Goal: Task Accomplishment & Management: Manage account settings

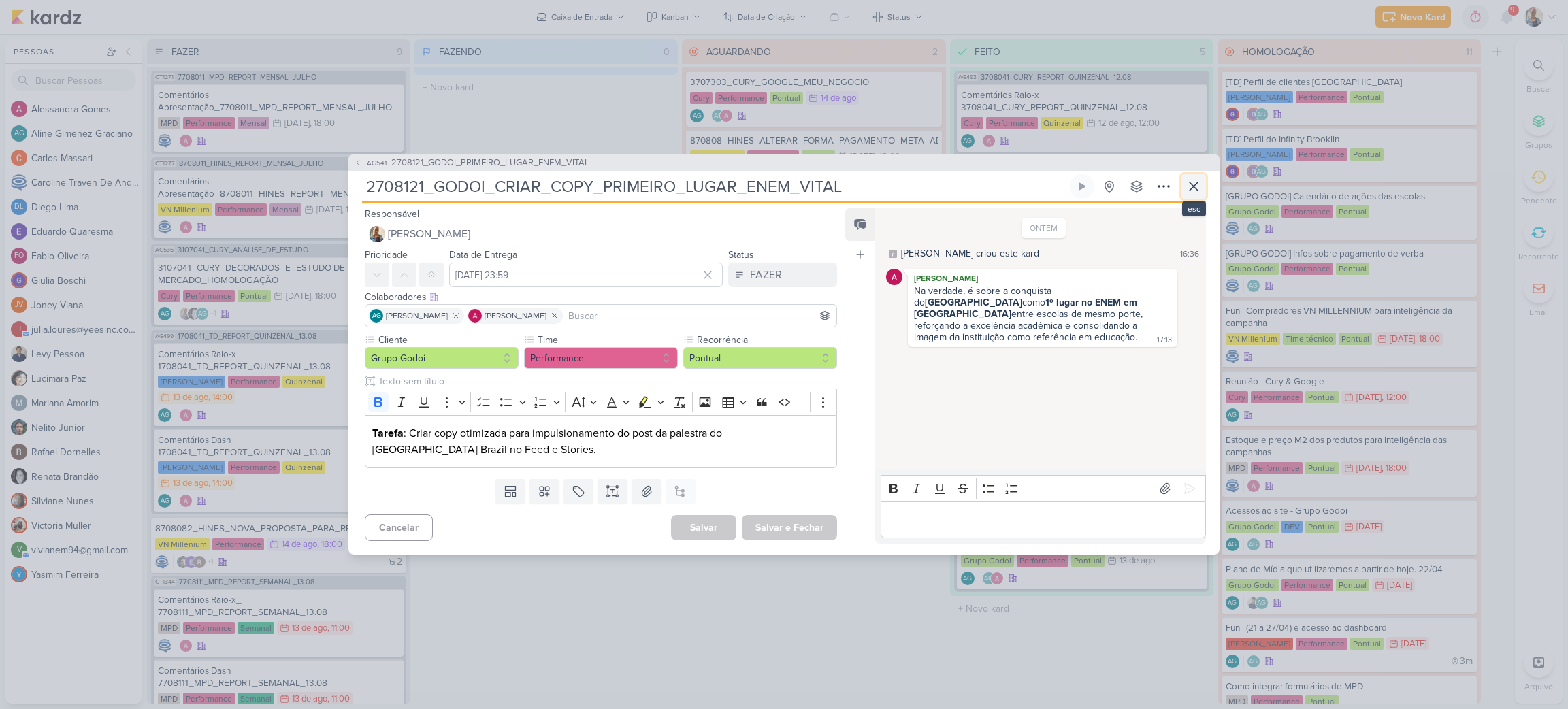
click at [1192, 184] on icon at bounding box center [1194, 186] width 17 height 17
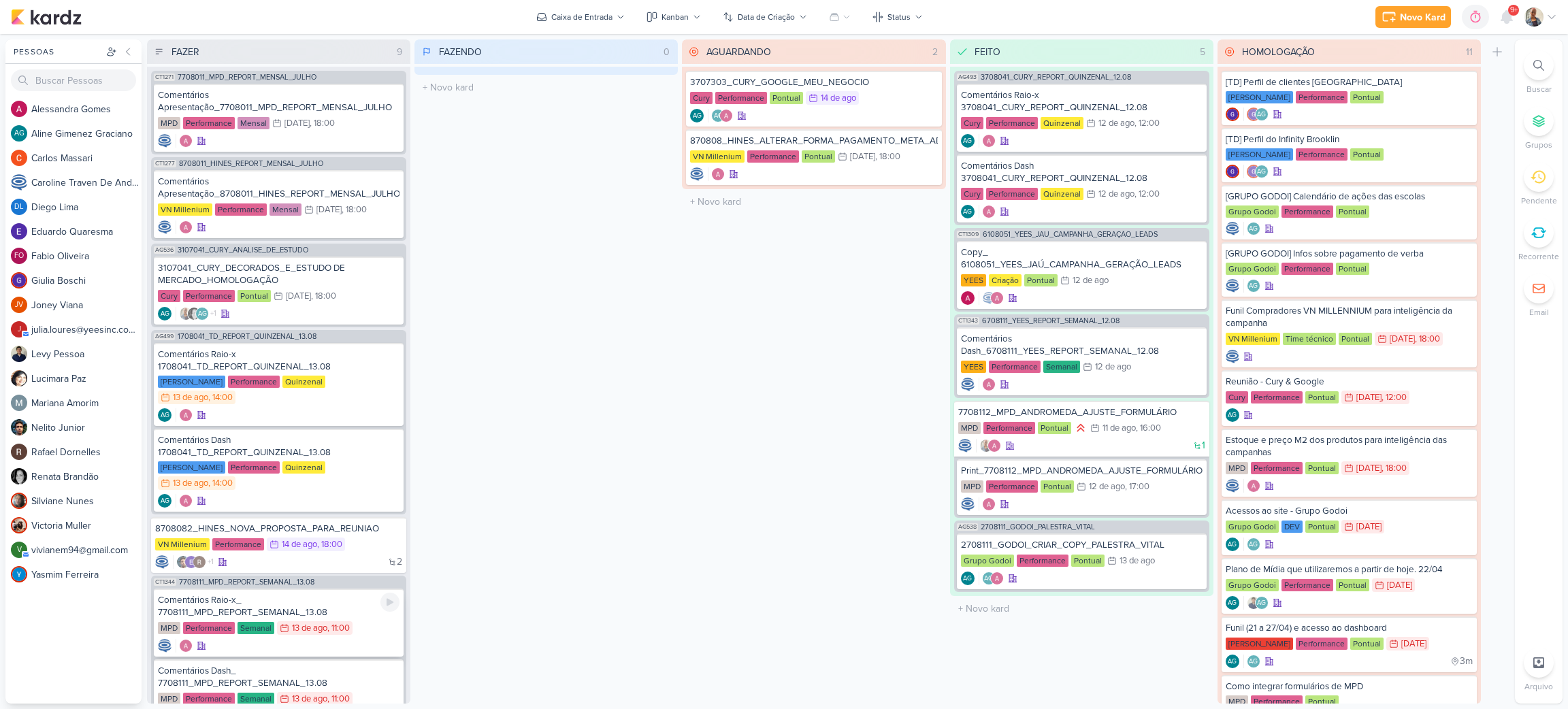
click at [282, 594] on div "Comentários Raio-x_ 7708111_MPD_REPORT_SEMANAL_13.08" at bounding box center [279, 606] width 242 height 25
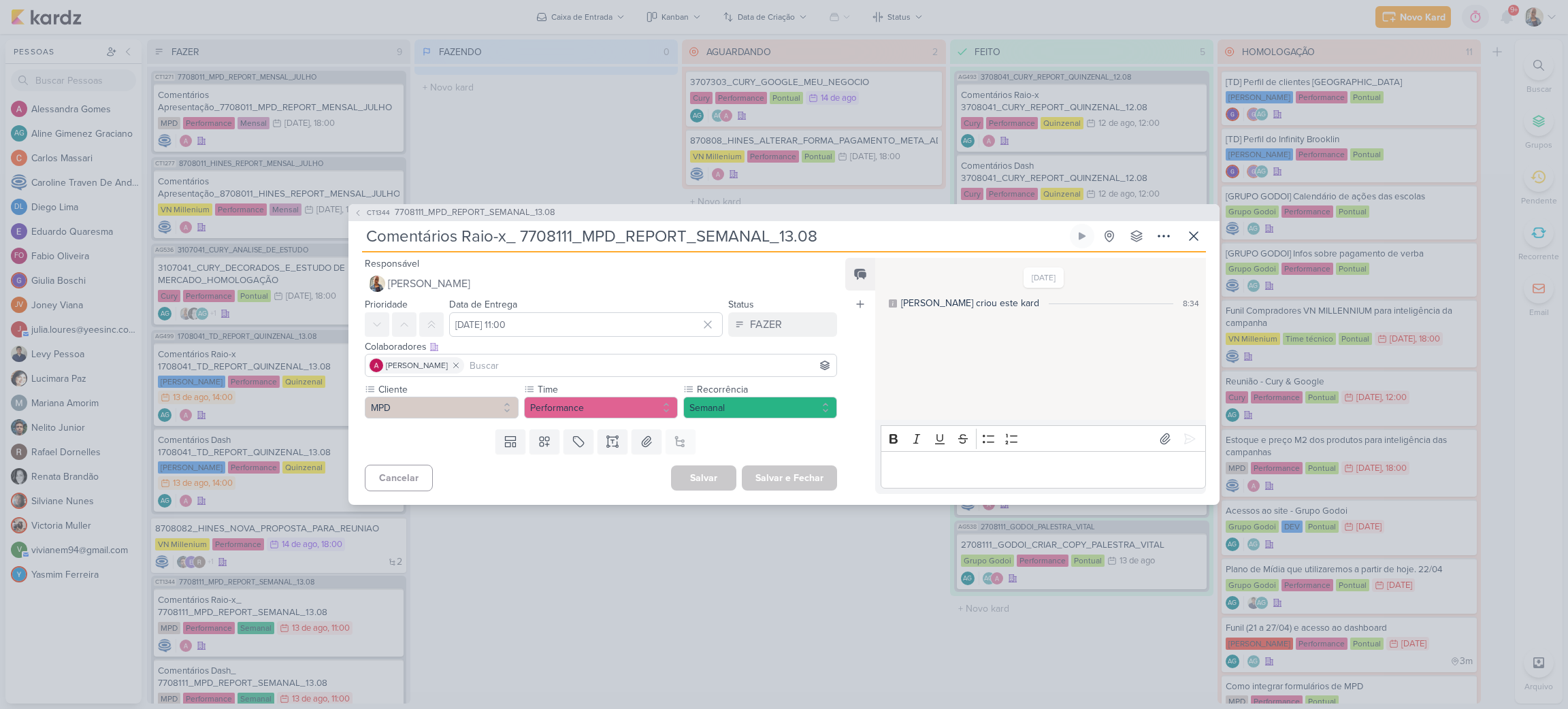
click at [926, 467] on p "Editor editing area: main" at bounding box center [1043, 470] width 311 height 17
click at [1187, 428] on button at bounding box center [1189, 438] width 22 height 22
click at [770, 318] on div "FAZER" at bounding box center [766, 324] width 32 height 17
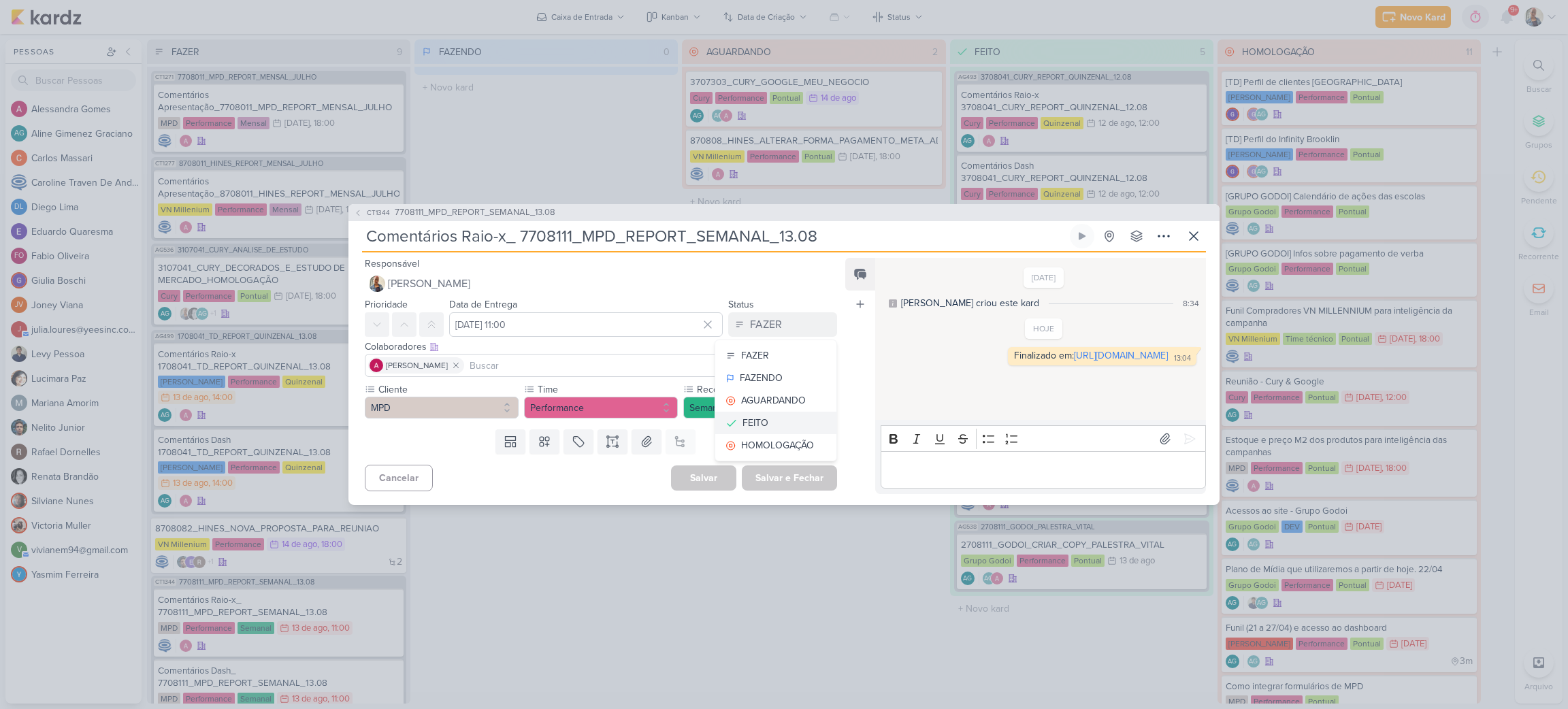
click at [766, 427] on button "FEITO" at bounding box center [776, 423] width 121 height 23
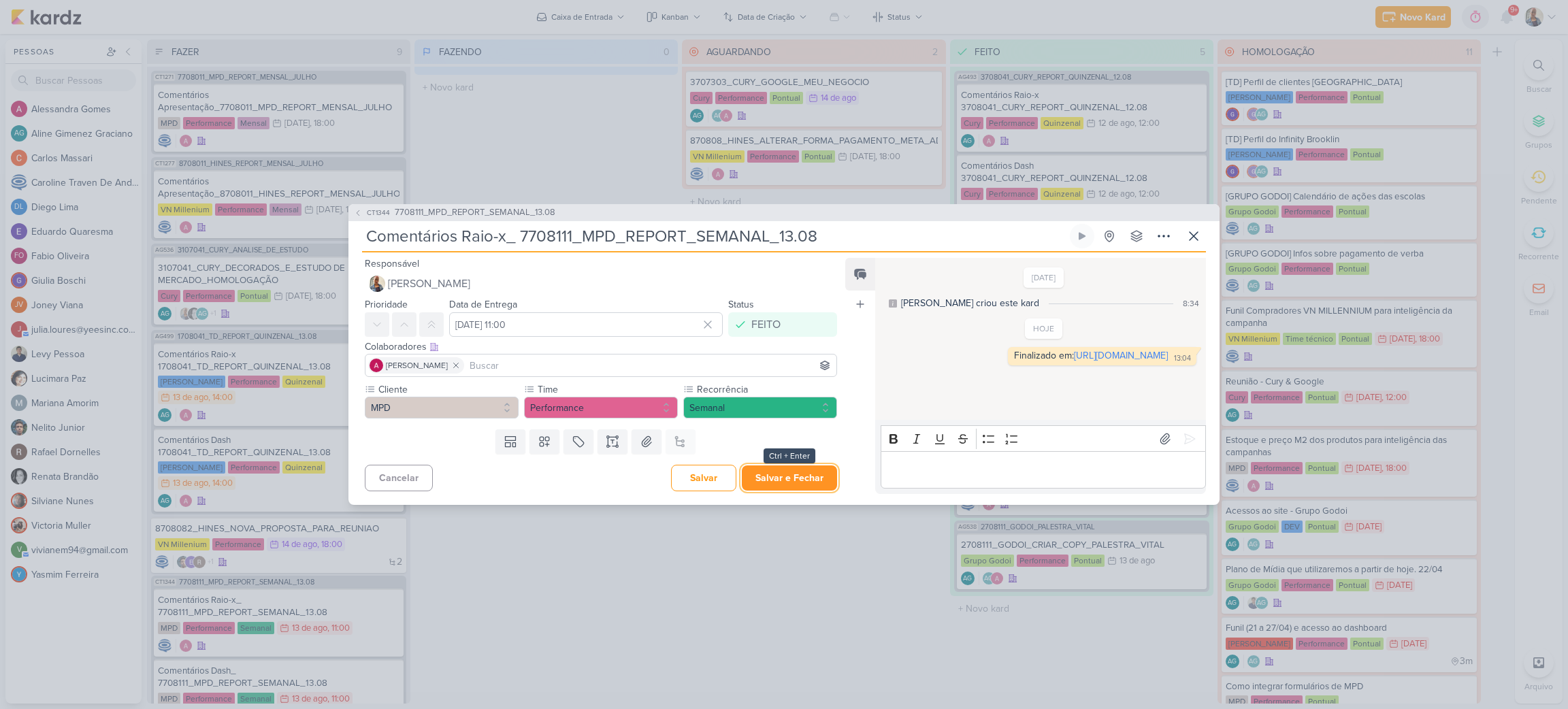
click at [782, 473] on button "Salvar e Fechar" at bounding box center [789, 478] width 95 height 25
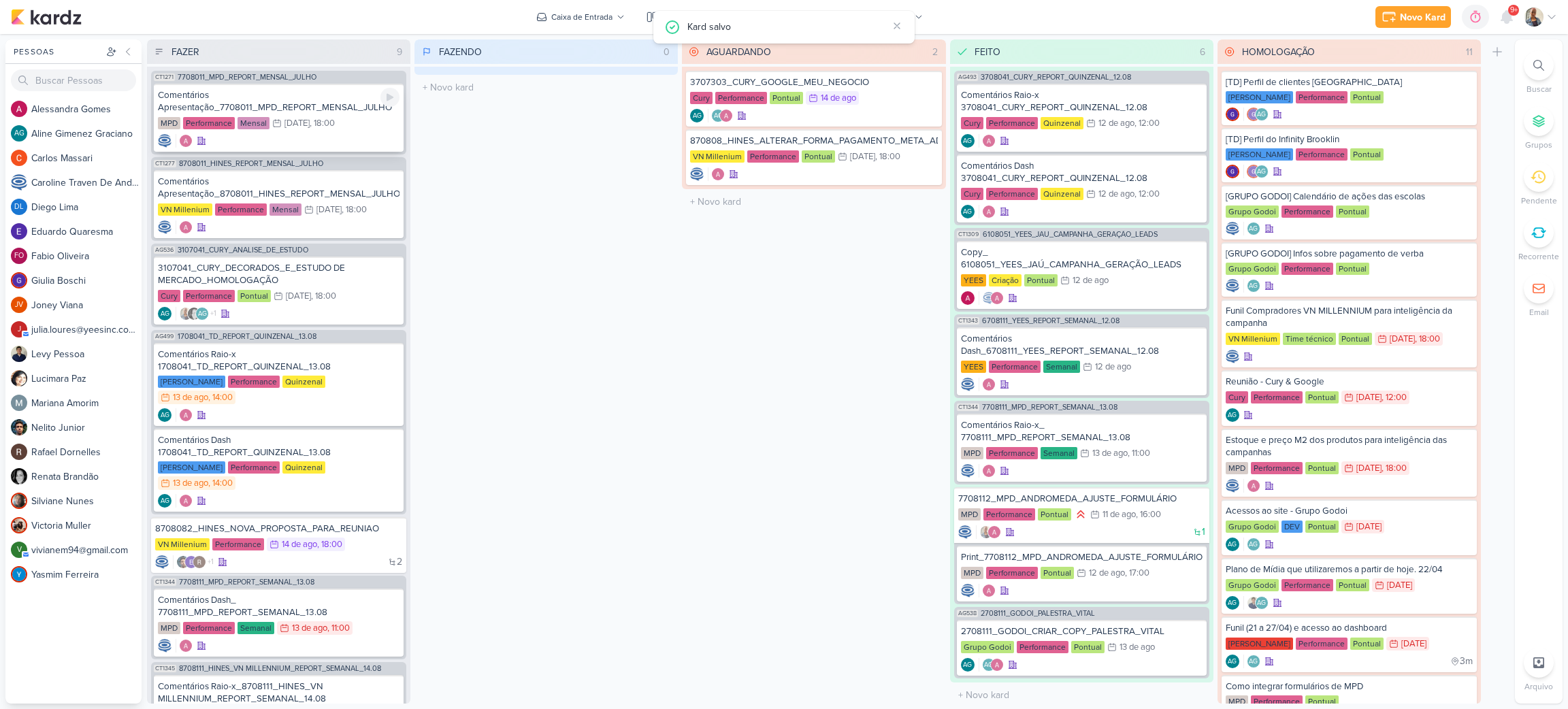
click at [317, 113] on div "Comentários Apresentação_7708011_MPD_REPORT_MENSAL_JULHO MPD Performance Mensal…" at bounding box center [279, 117] width 250 height 68
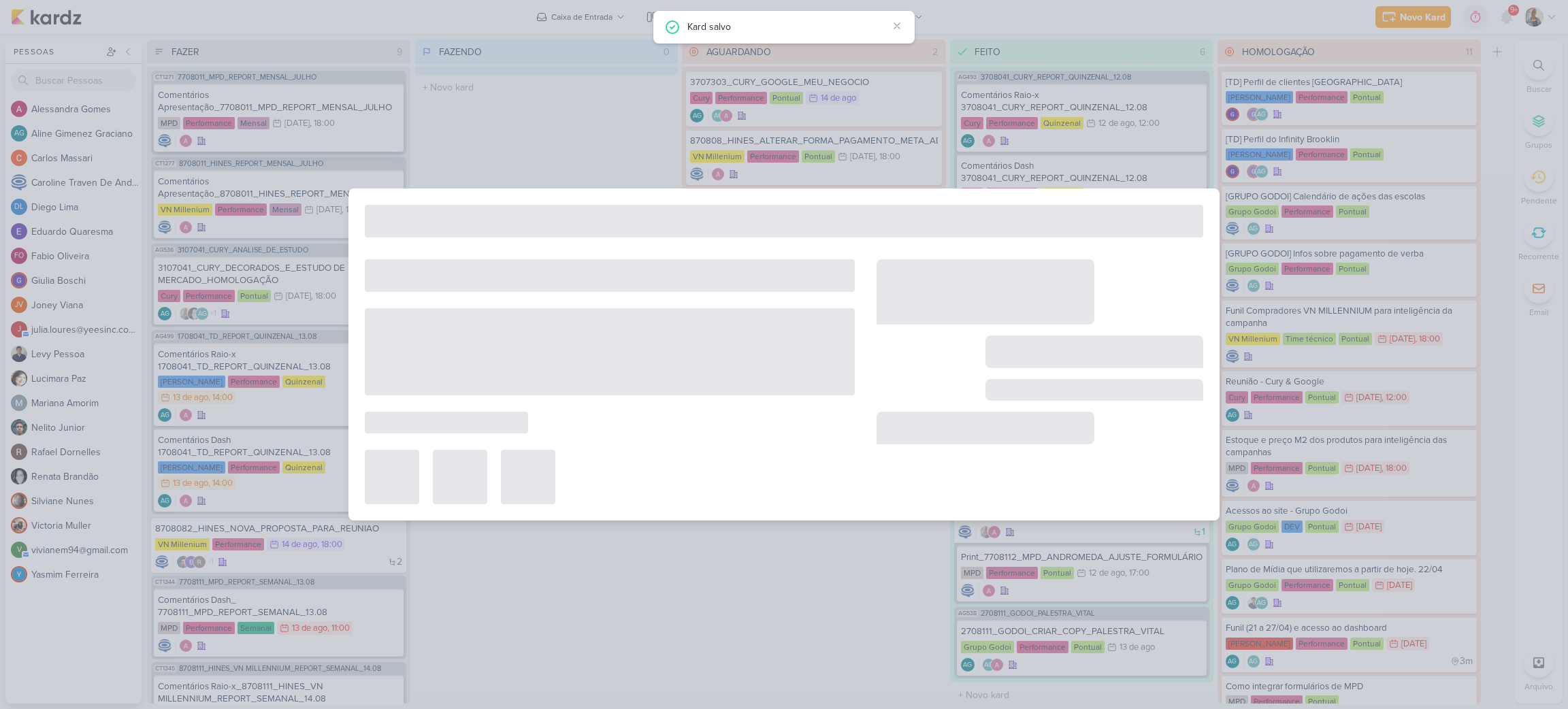
type input "Comentários Apresentação_7708011_MPD_REPORT_MENSAL_JULHO"
type input "[DATE] 18:00"
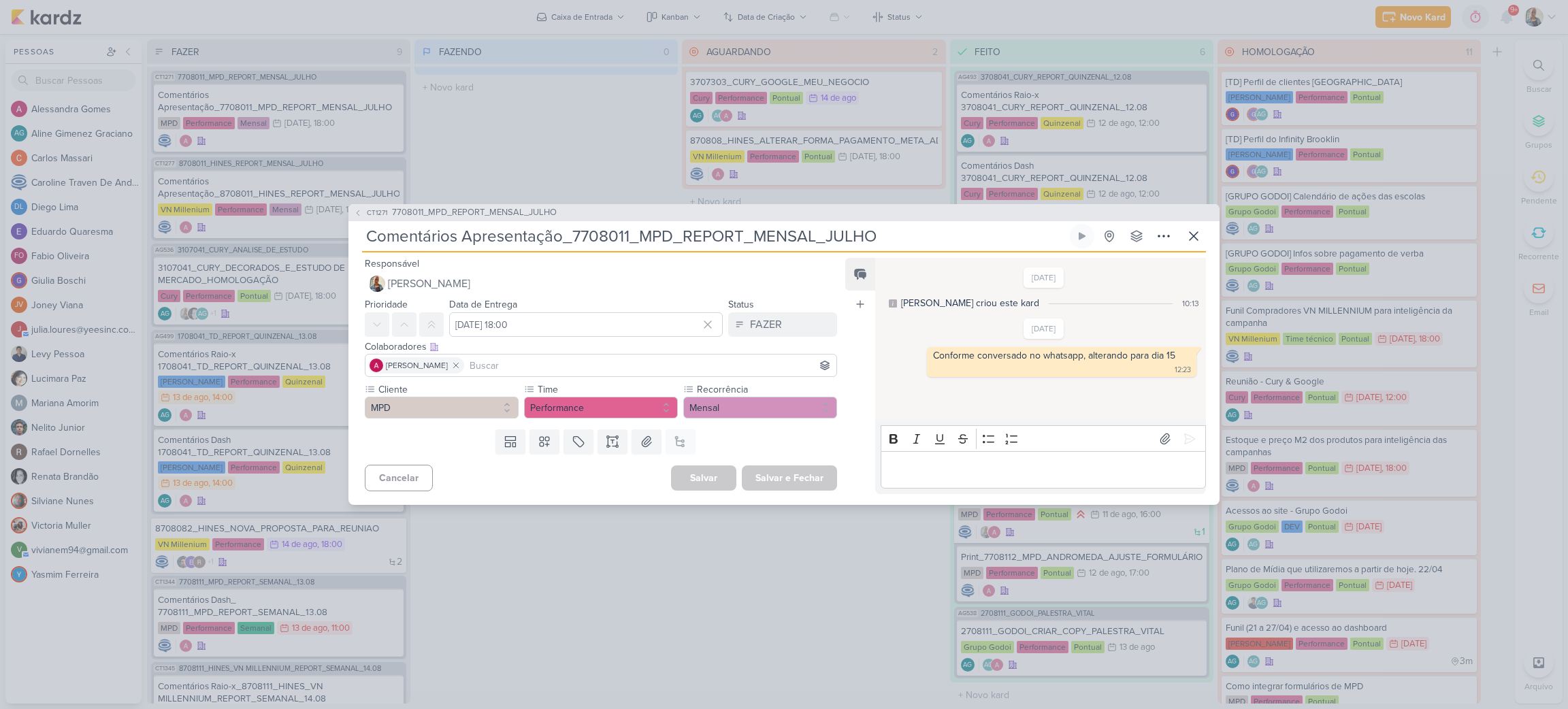
click at [860, 617] on div "CT1271 7708011_MPD_REPORT_MENSAL_JULHO Comentários Apresentação_7708011_MPD_REP…" at bounding box center [784, 354] width 1568 height 709
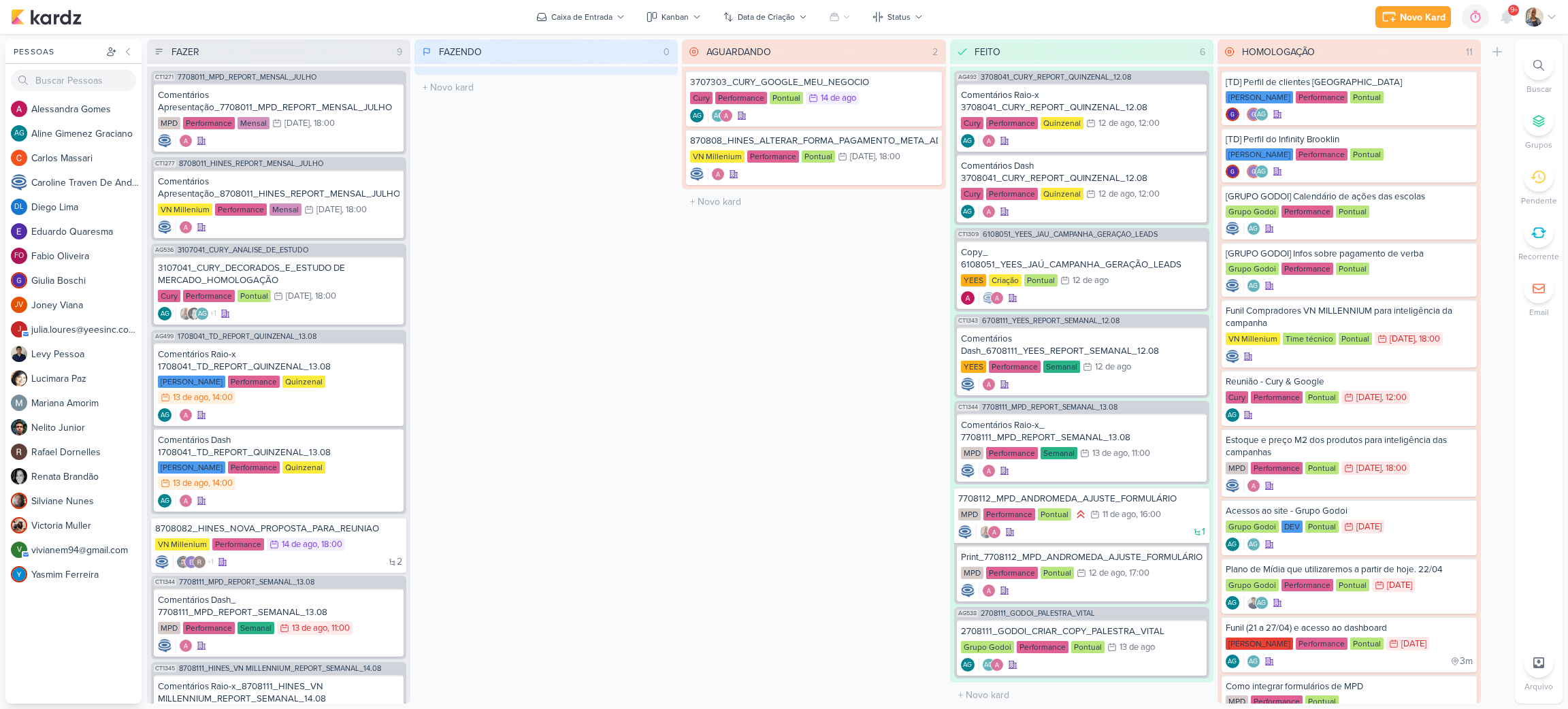
click at [909, 321] on div "AGUARDANDO 2 Mover Para Esquerda Mover Para Direita [GEOGRAPHIC_DATA] 3707303_C…" at bounding box center [814, 372] width 264 height 664
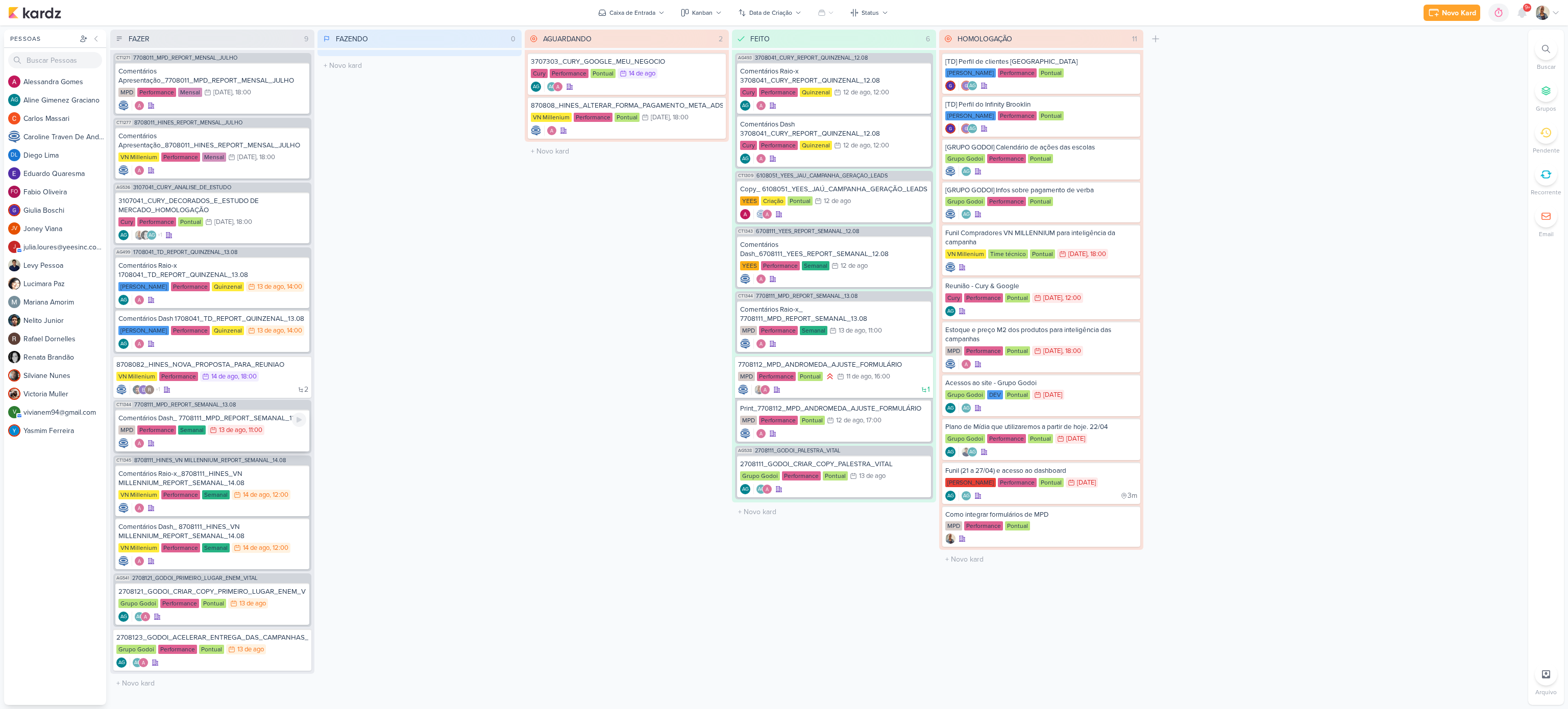
click at [272, 441] on div at bounding box center [212, 443] width 188 height 10
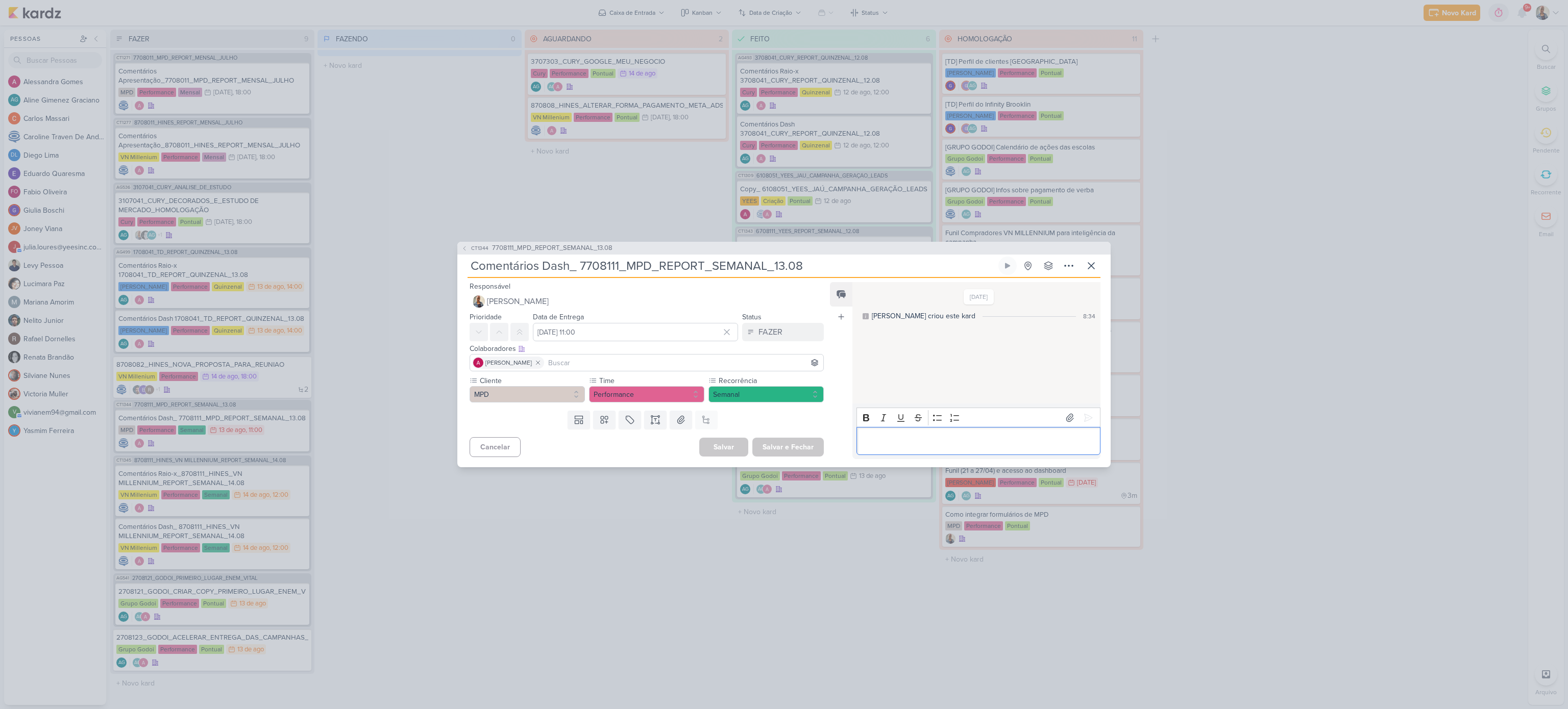
click at [863, 433] on div "Editor editing area: main" at bounding box center [978, 441] width 244 height 28
click at [1066, 422] on button at bounding box center [1070, 418] width 16 height 16
click at [1084, 422] on icon at bounding box center [1088, 417] width 10 height 10
click at [767, 334] on div "FAZER" at bounding box center [770, 332] width 24 height 13
click at [774, 405] on button "FEITO" at bounding box center [778, 406] width 91 height 17
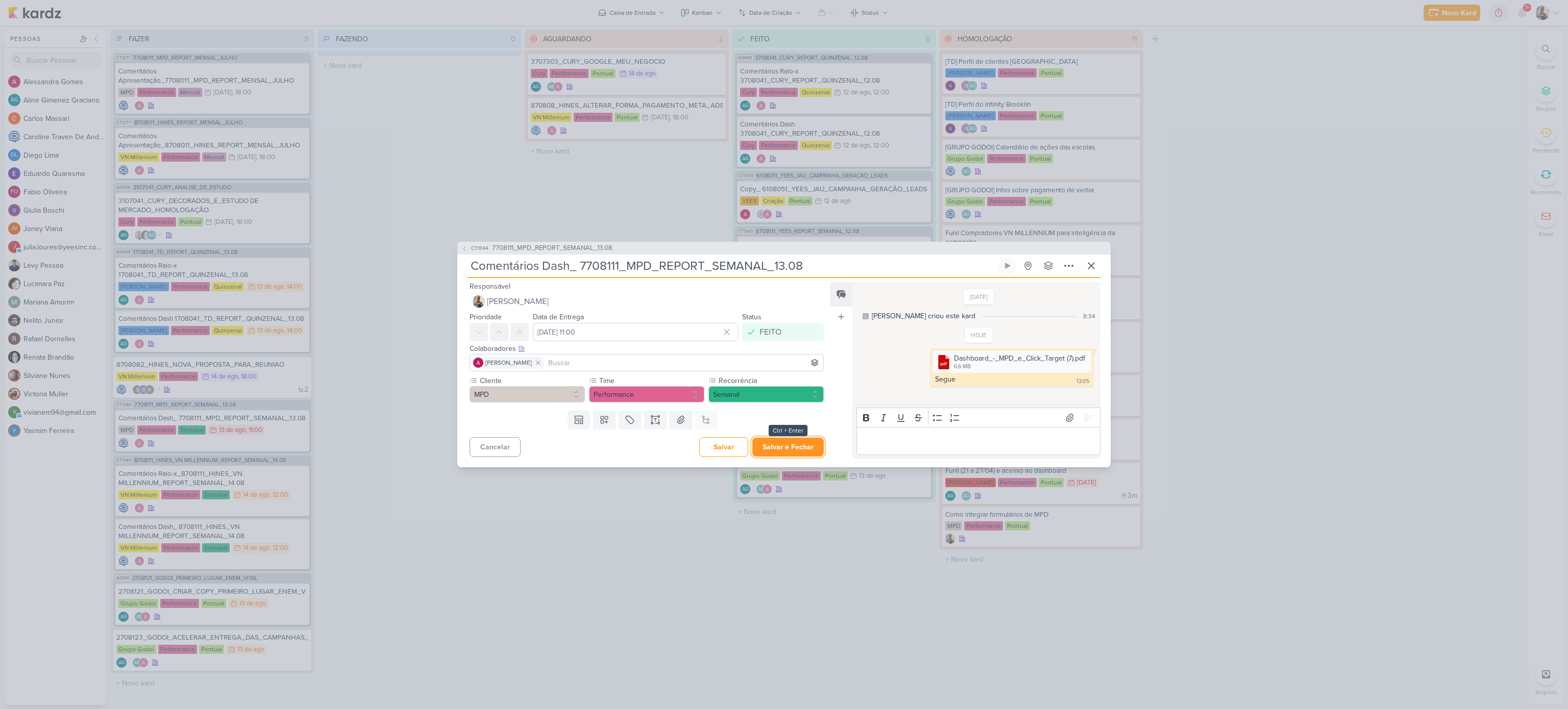
click at [788, 457] on button "Salvar e Fechar" at bounding box center [788, 447] width 71 height 19
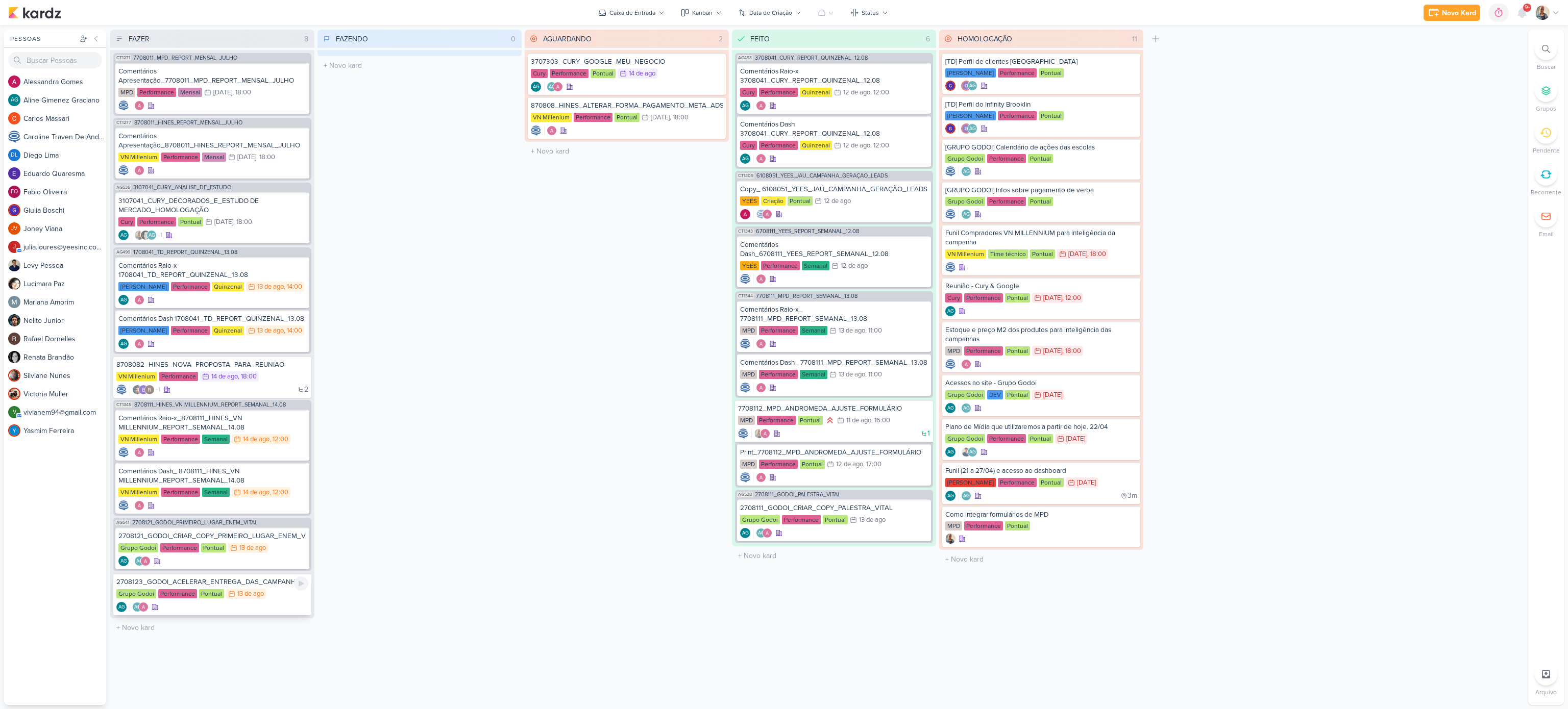
click at [268, 531] on div "AG AG" at bounding box center [212, 607] width 192 height 10
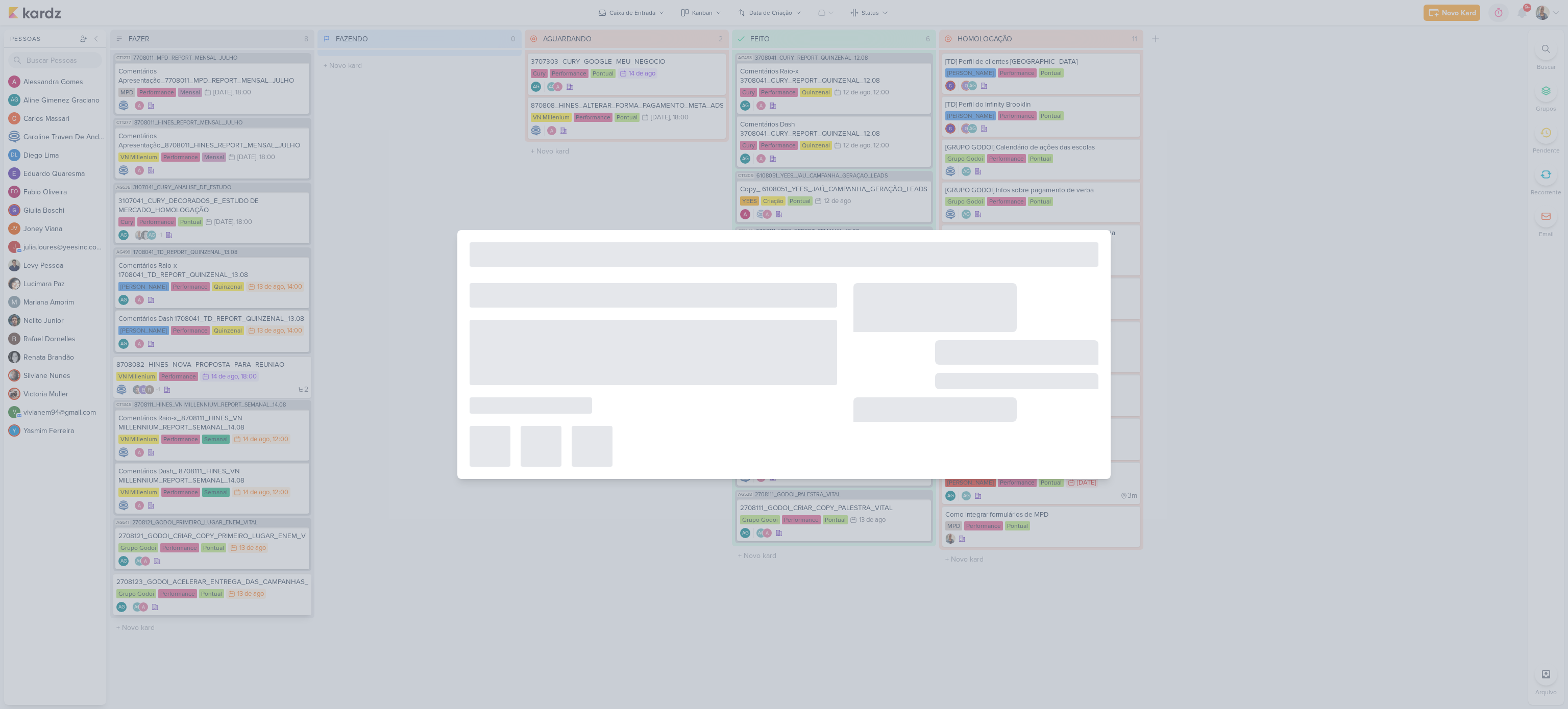
type input "2708123_GODOI_ACELERAR_ENTREGA_DAS_CAMPANHAS_SABIN"
type input "[DATE] 23:59"
